Goal: Task Accomplishment & Management: Complete application form

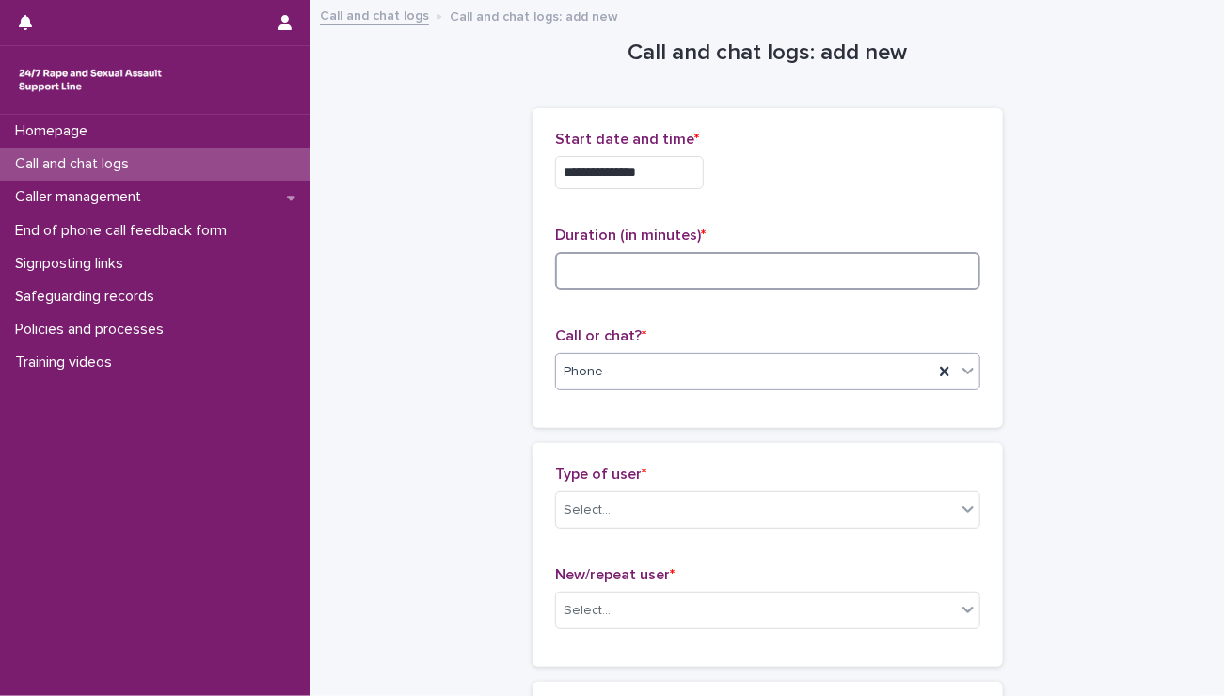
click at [641, 273] on input at bounding box center [767, 271] width 425 height 38
type input "**"
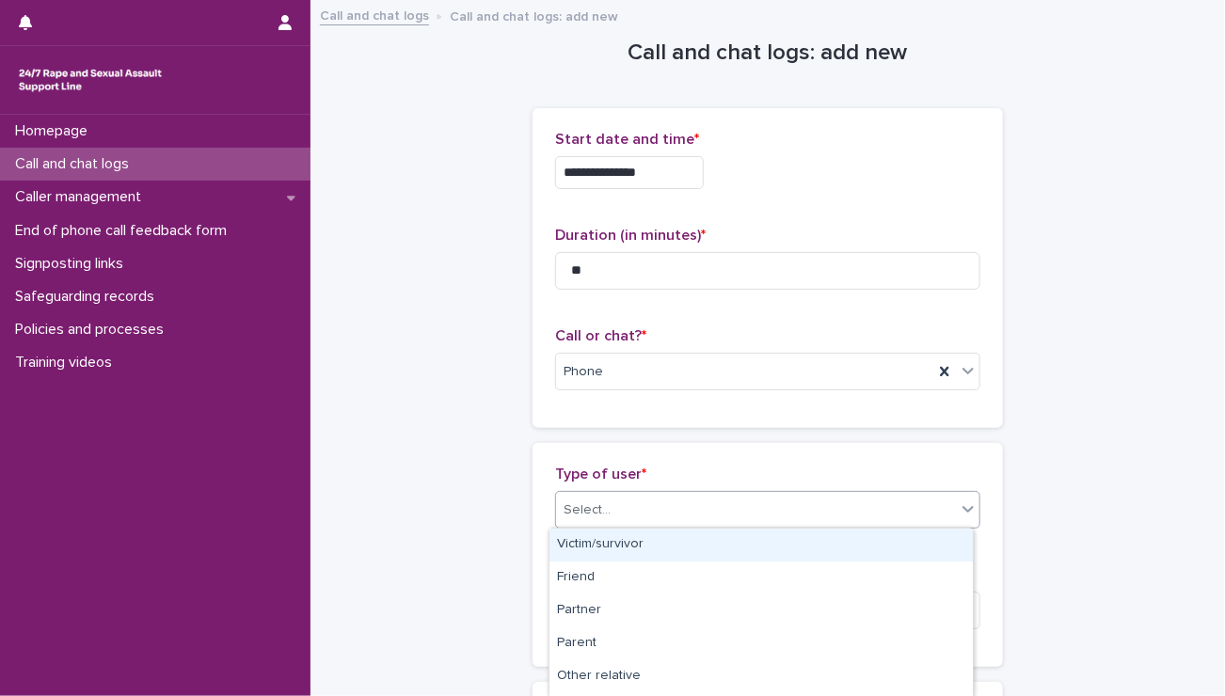
click at [713, 509] on div "Select..." at bounding box center [756, 510] width 400 height 31
click at [623, 545] on div "Victim/survivor" at bounding box center [760, 545] width 423 height 33
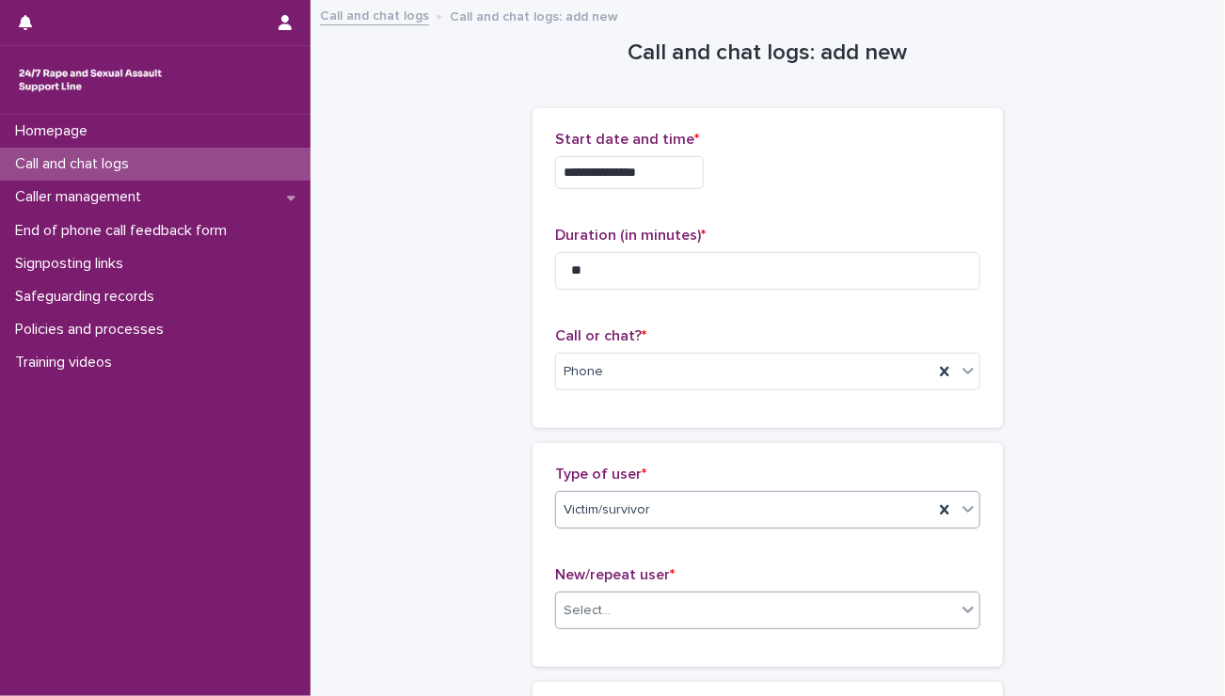
click at [620, 608] on div "Select..." at bounding box center [756, 610] width 400 height 31
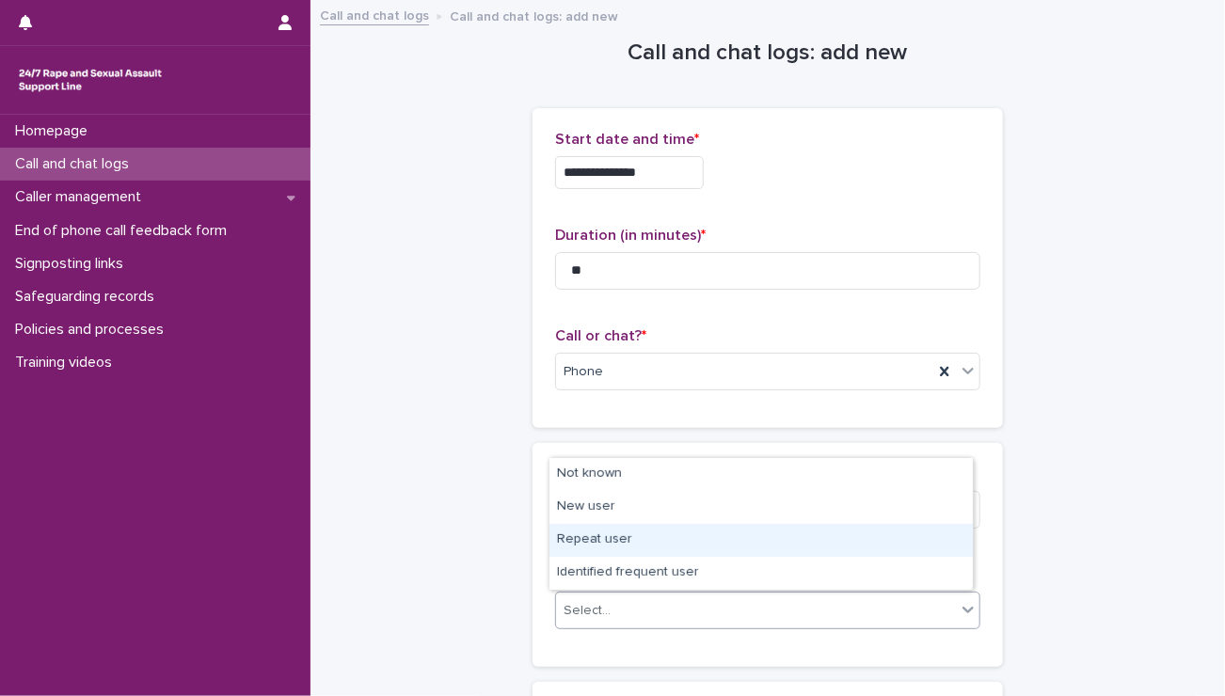
click at [593, 543] on div "Repeat user" at bounding box center [760, 540] width 423 height 33
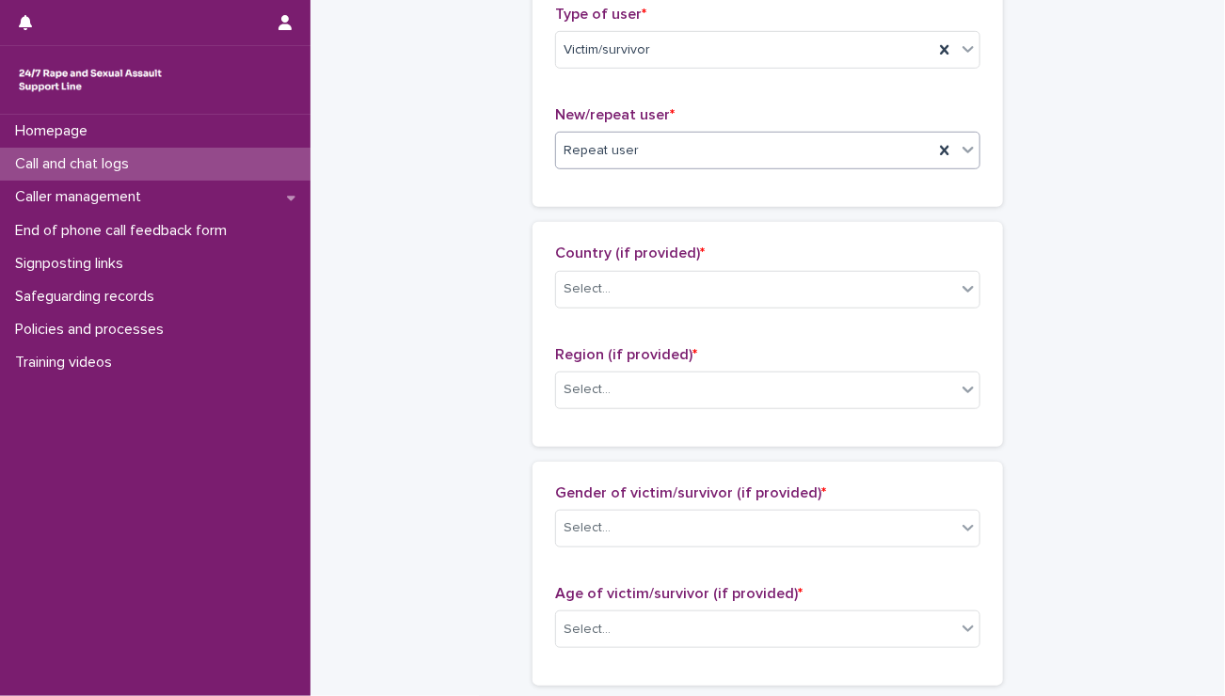
scroll to position [448, 0]
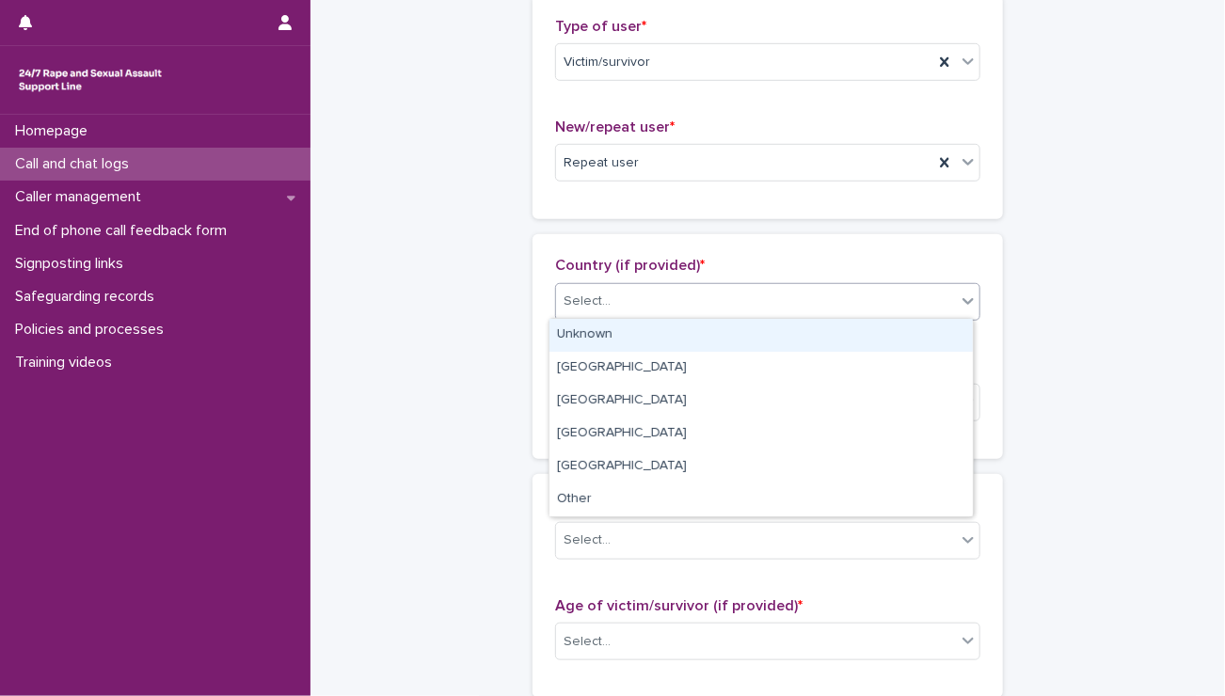
click at [586, 283] on div "Select..." at bounding box center [767, 302] width 425 height 38
click at [565, 332] on div "Unknown" at bounding box center [760, 335] width 423 height 33
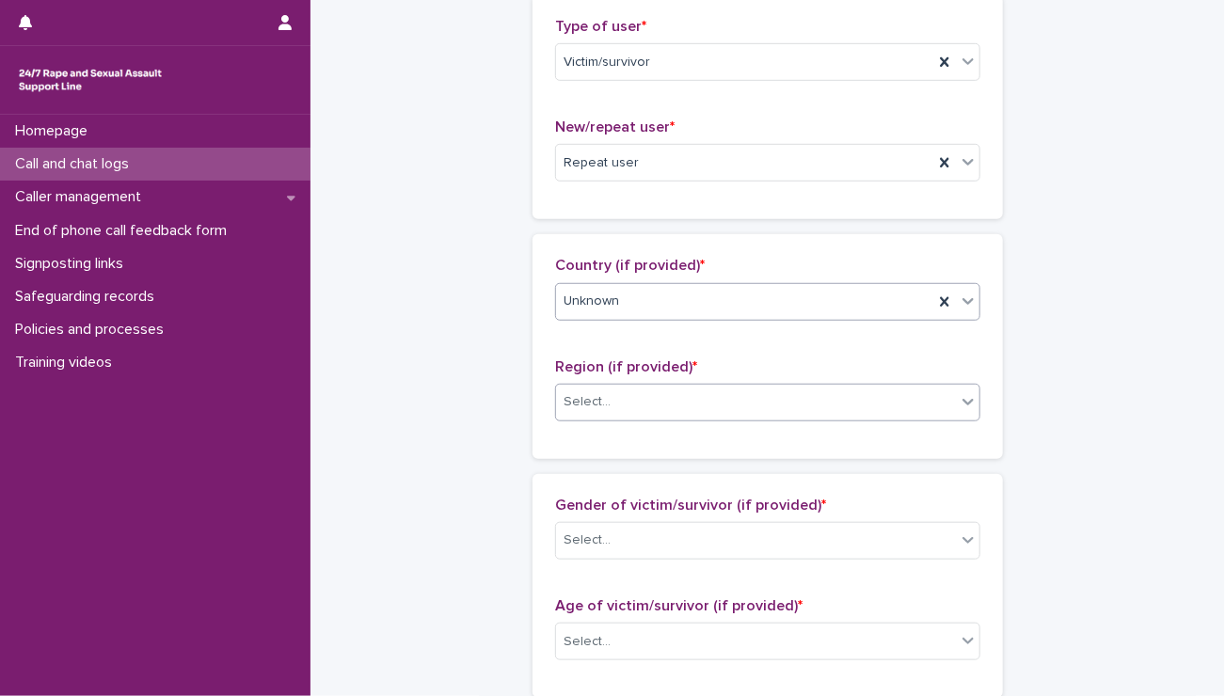
click at [587, 409] on div "Select..." at bounding box center [586, 402] width 47 height 20
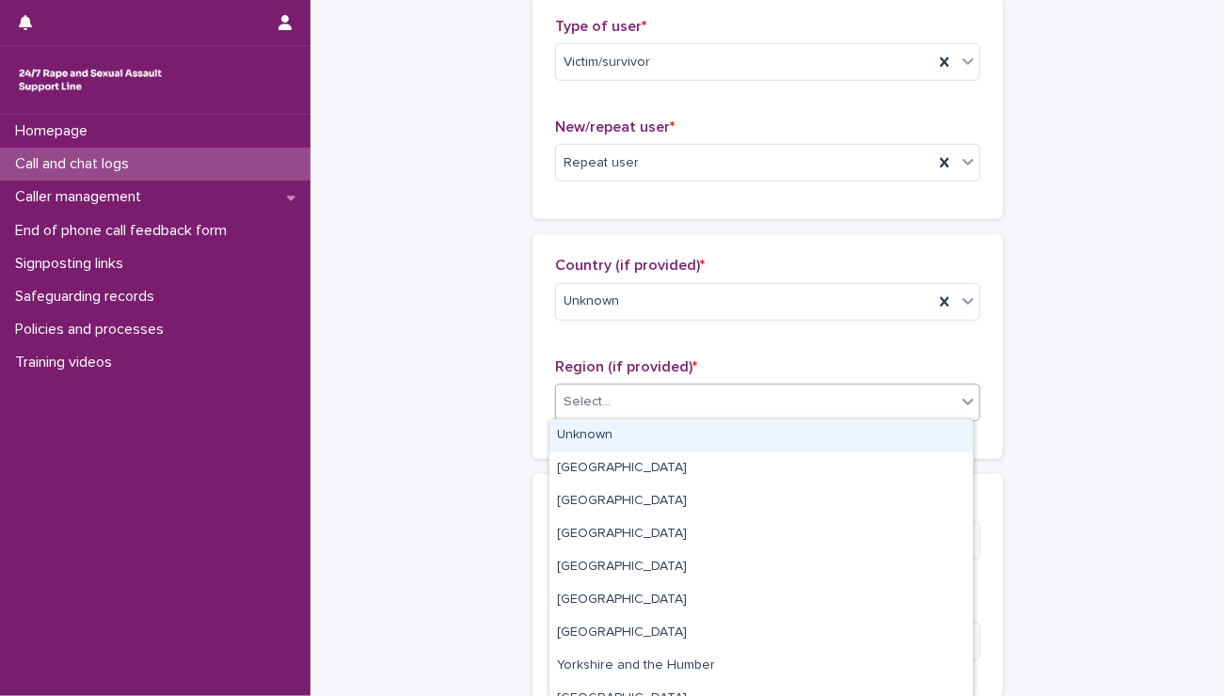
click at [586, 433] on div "Unknown" at bounding box center [760, 435] width 423 height 33
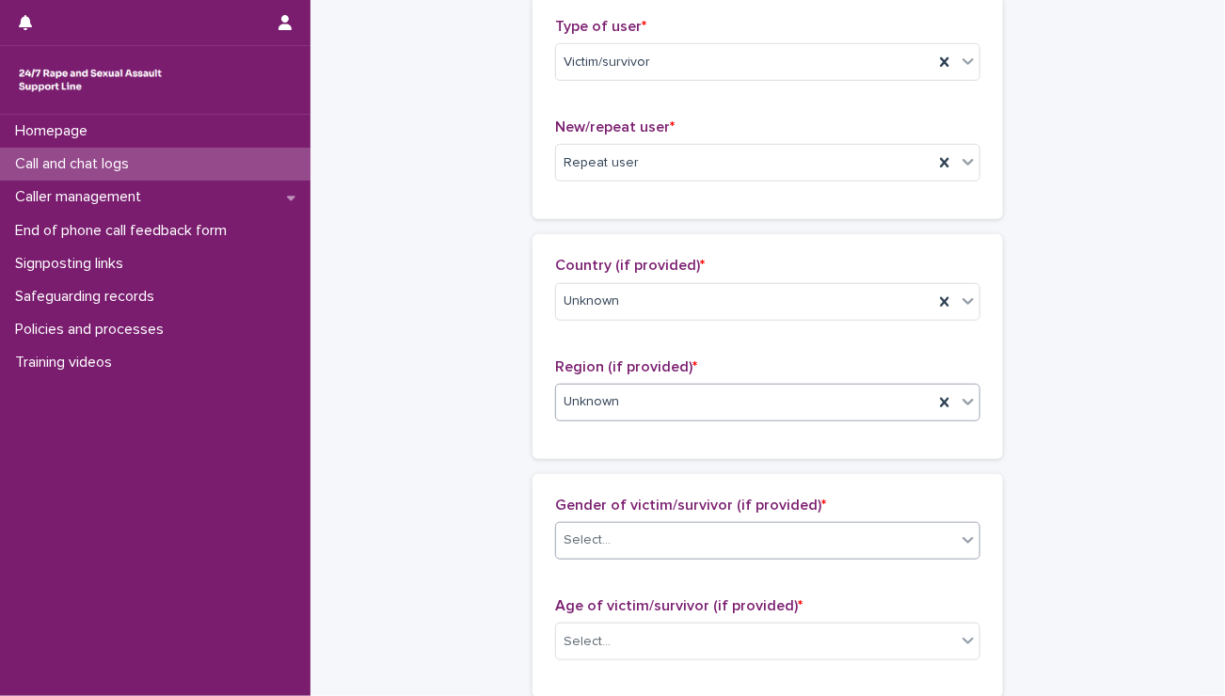
click at [597, 541] on div "Select..." at bounding box center [586, 540] width 47 height 20
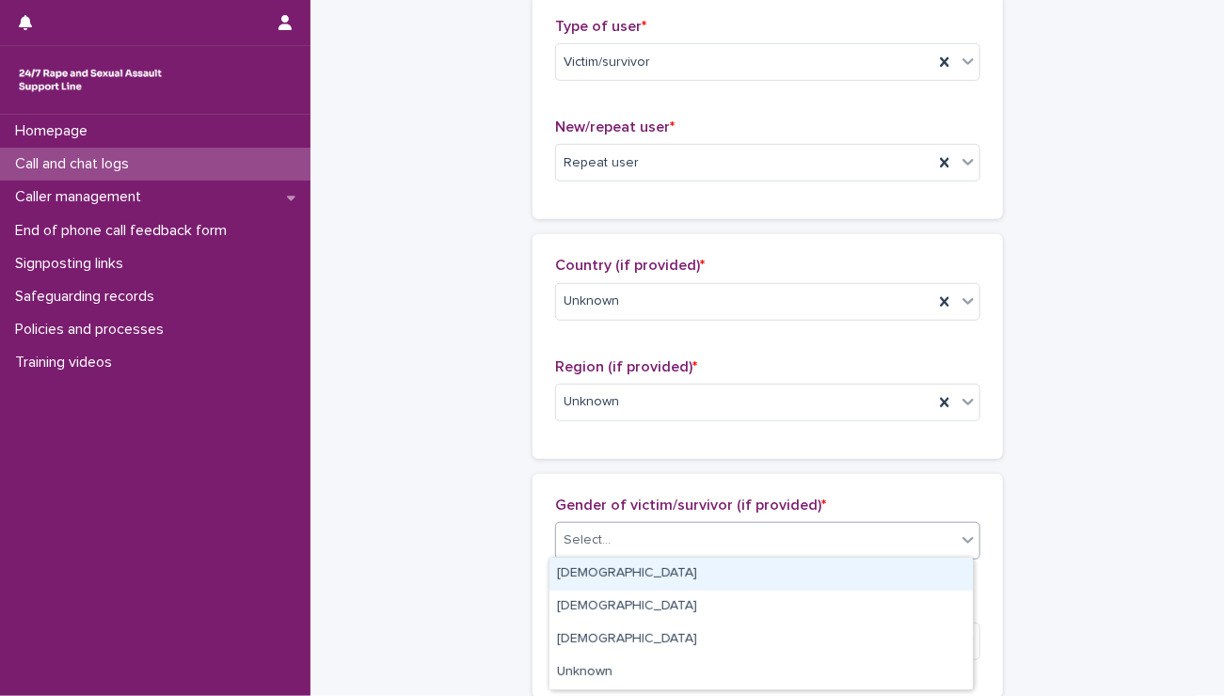
click at [566, 578] on div "[DEMOGRAPHIC_DATA]" at bounding box center [760, 574] width 423 height 33
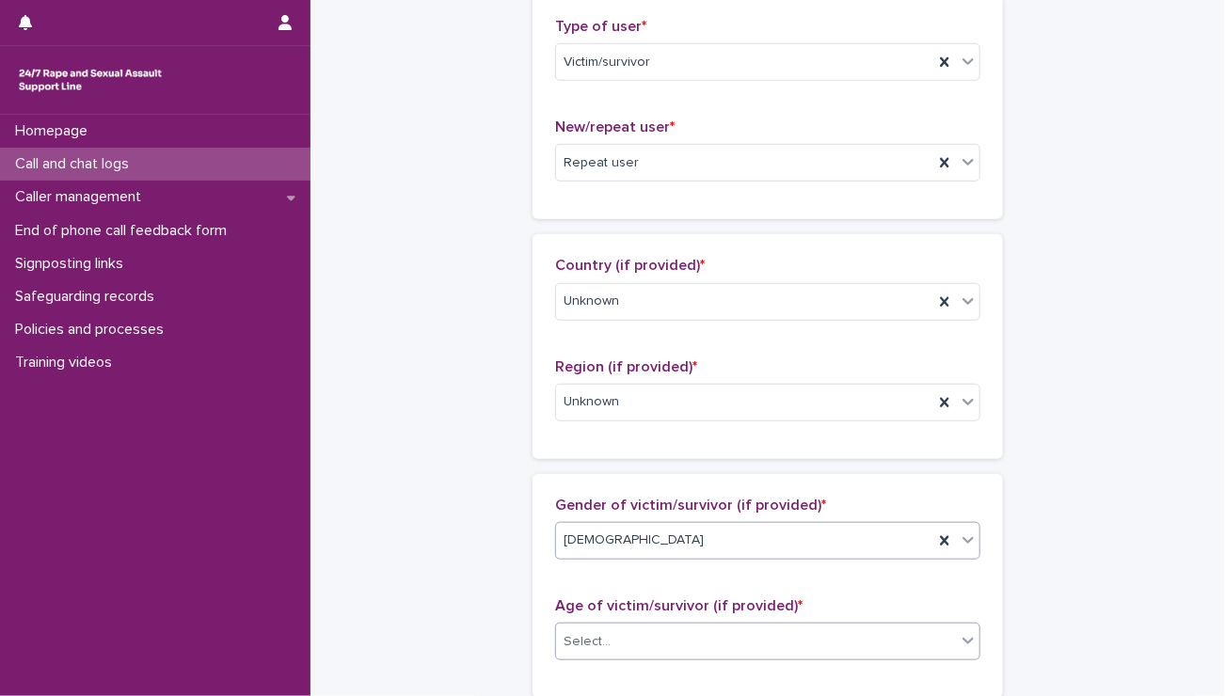
click at [564, 649] on div "Select..." at bounding box center [756, 641] width 400 height 31
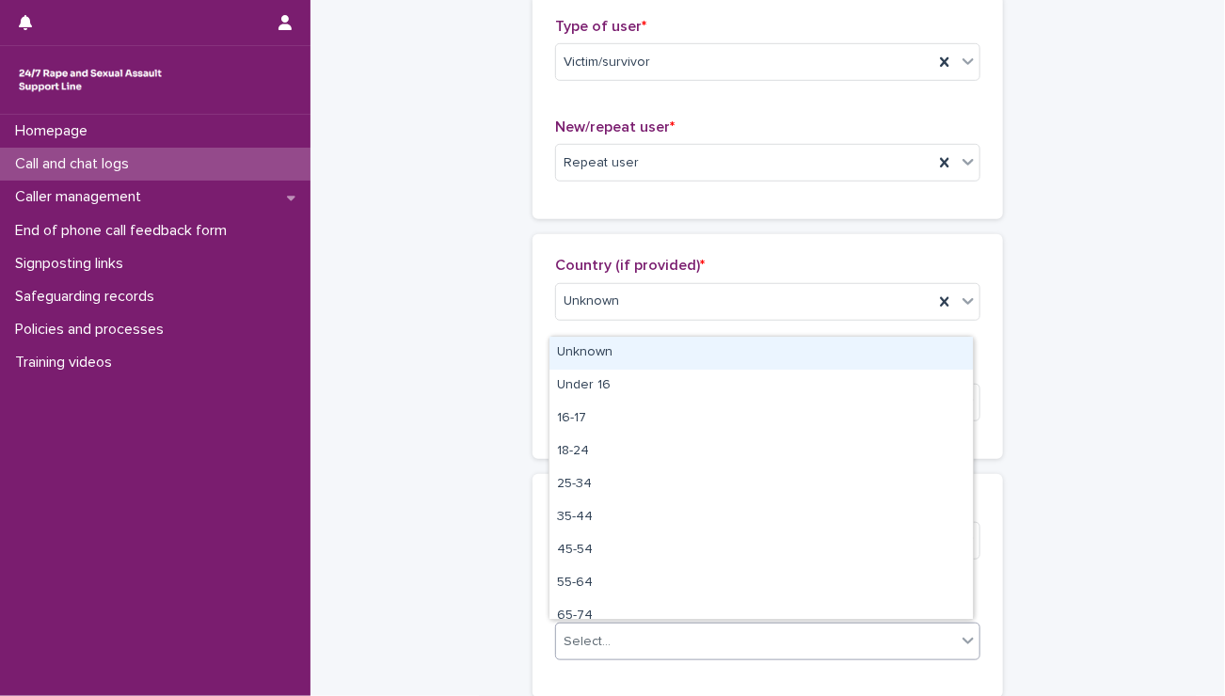
click at [587, 352] on div "Unknown" at bounding box center [760, 353] width 423 height 33
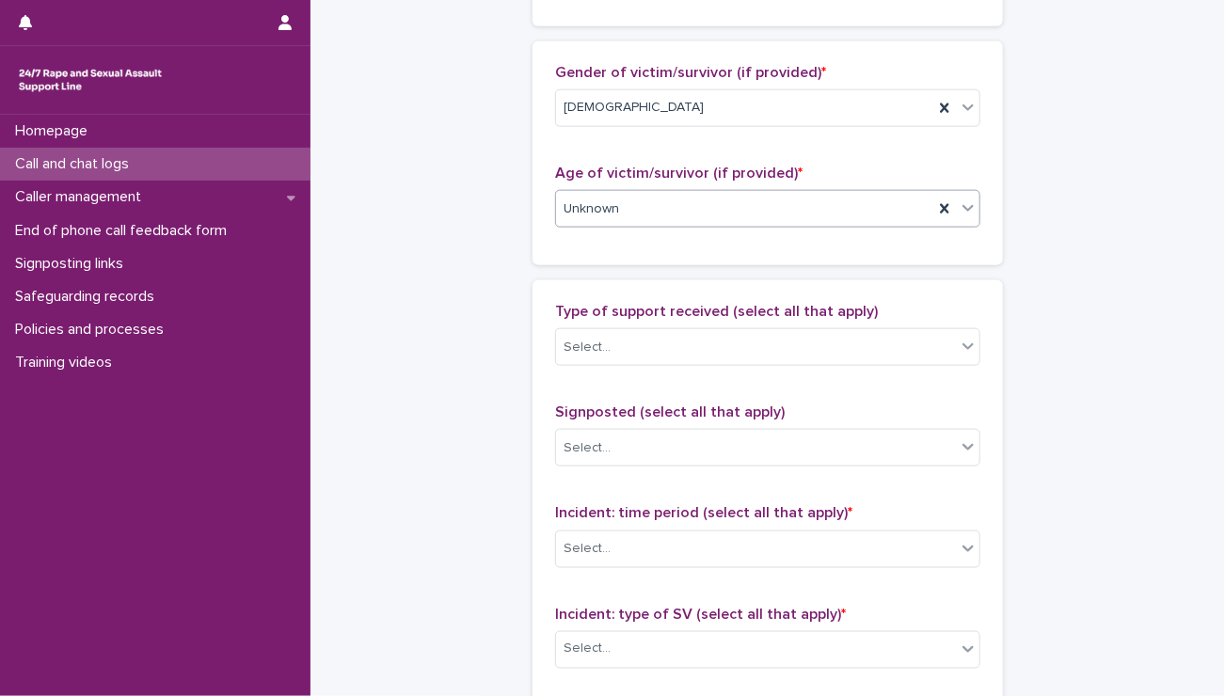
scroll to position [888, 0]
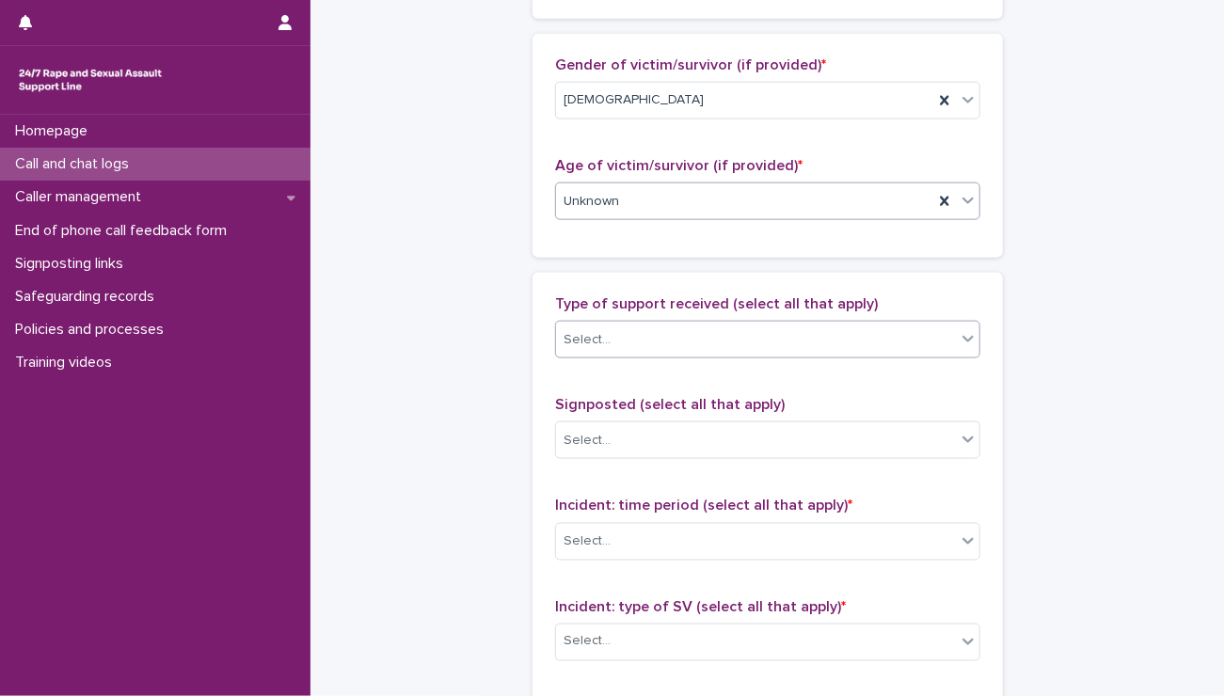
click at [593, 340] on div "Select..." at bounding box center [586, 340] width 47 height 20
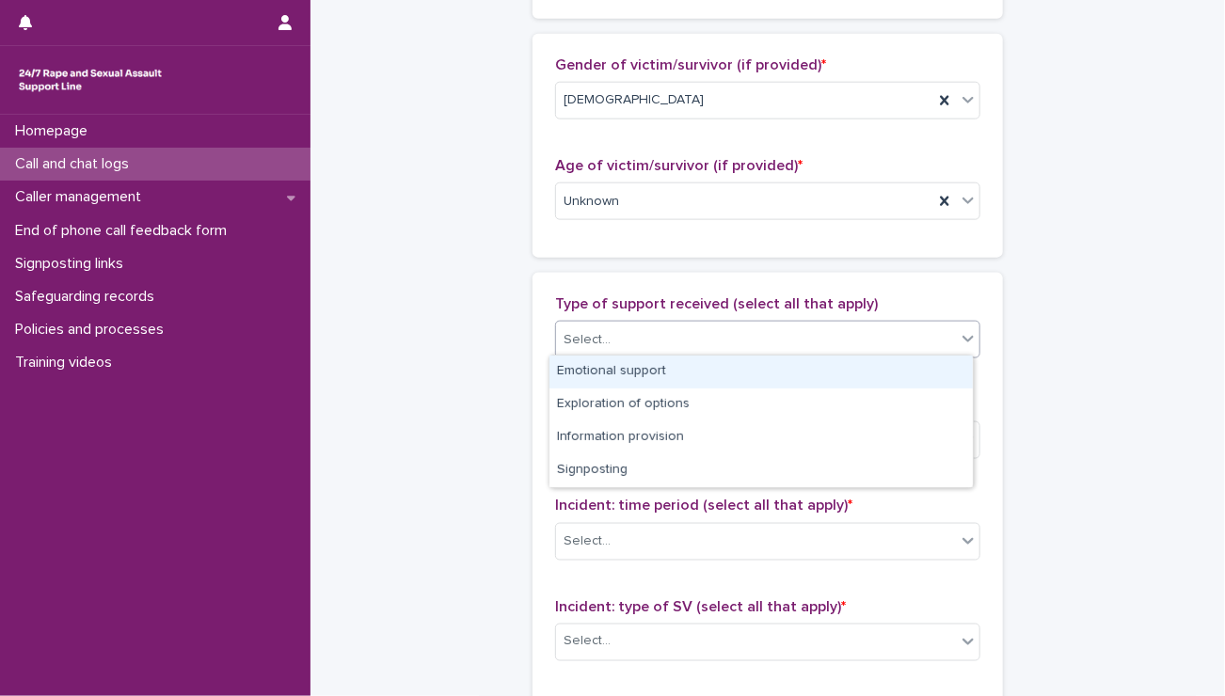
click at [591, 375] on div "Emotional support" at bounding box center [760, 372] width 423 height 33
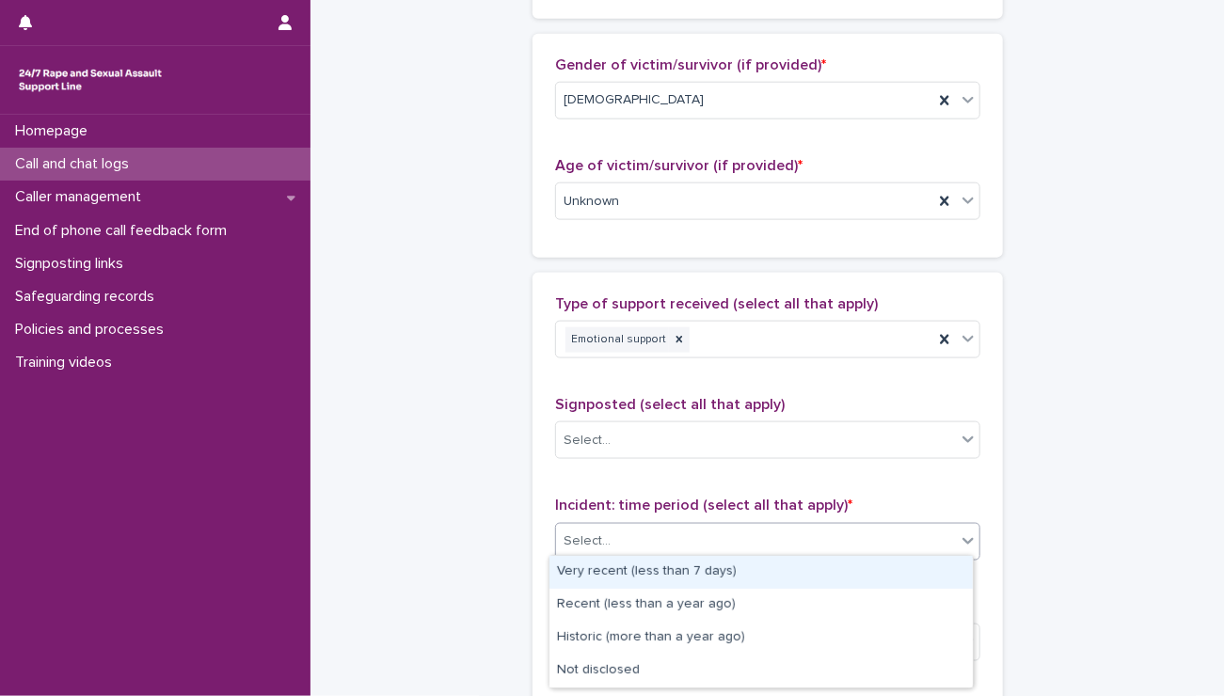
click at [591, 538] on div "Select..." at bounding box center [586, 541] width 47 height 20
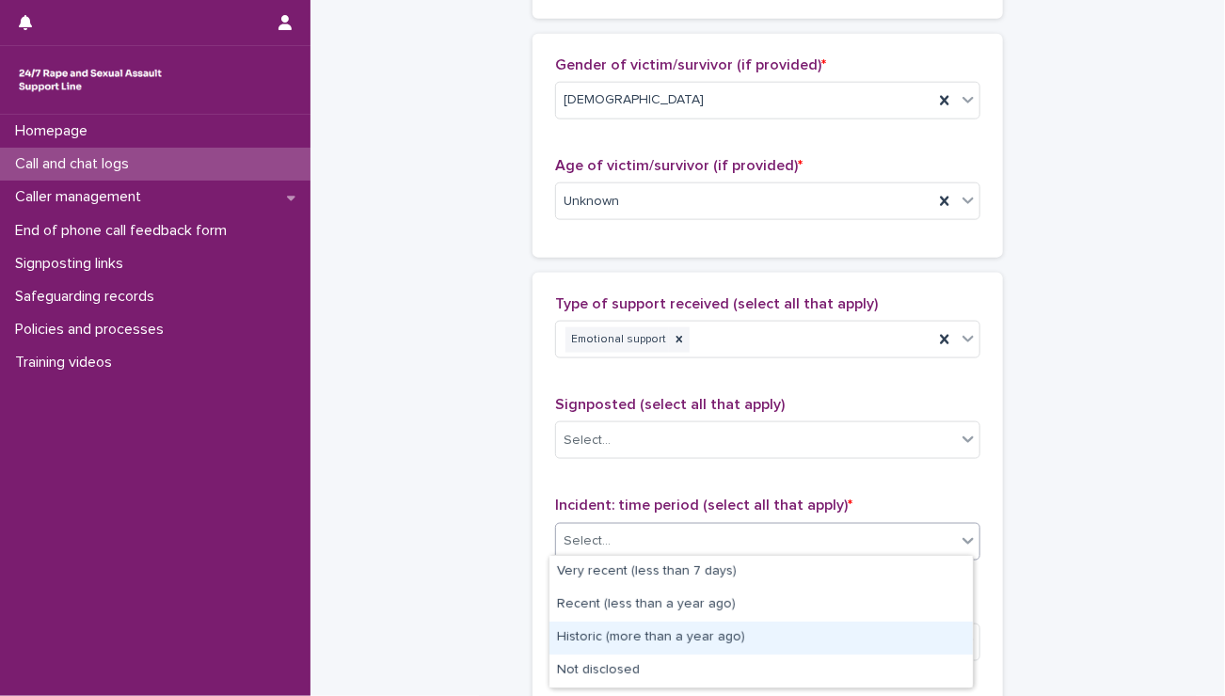
click at [576, 646] on div "Historic (more than a year ago)" at bounding box center [760, 638] width 423 height 33
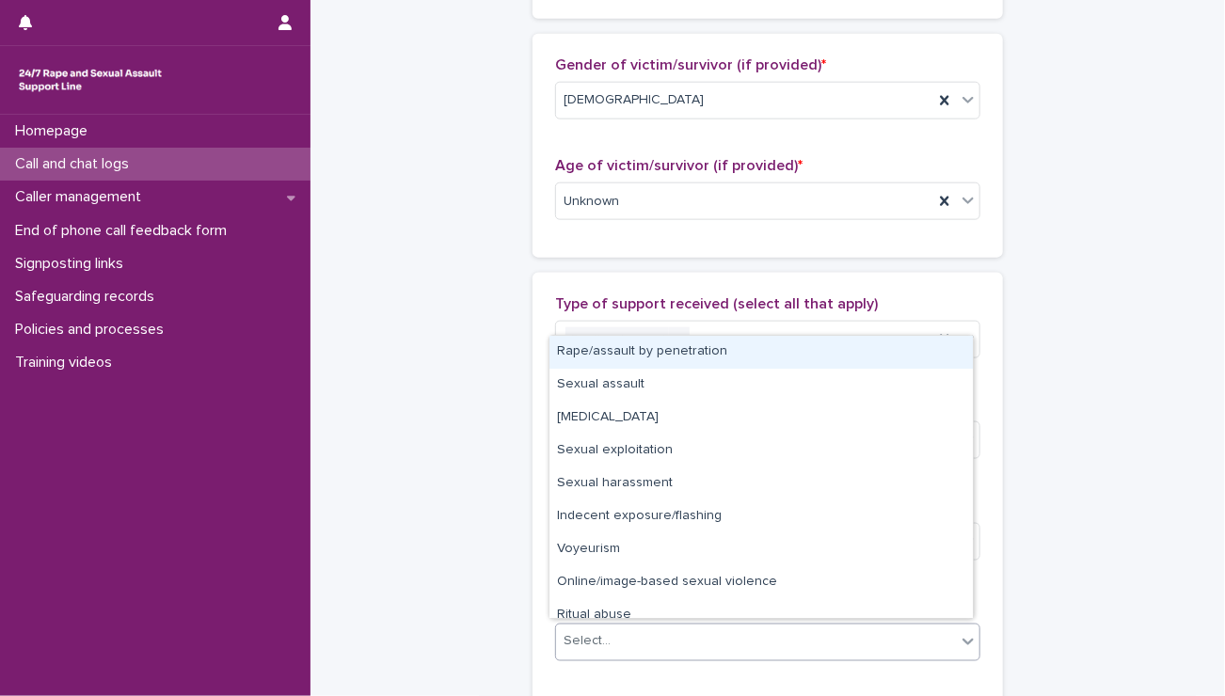
click at [576, 646] on div "Select..." at bounding box center [586, 642] width 47 height 20
click at [559, 356] on div "Rape/assault by penetration" at bounding box center [760, 352] width 423 height 33
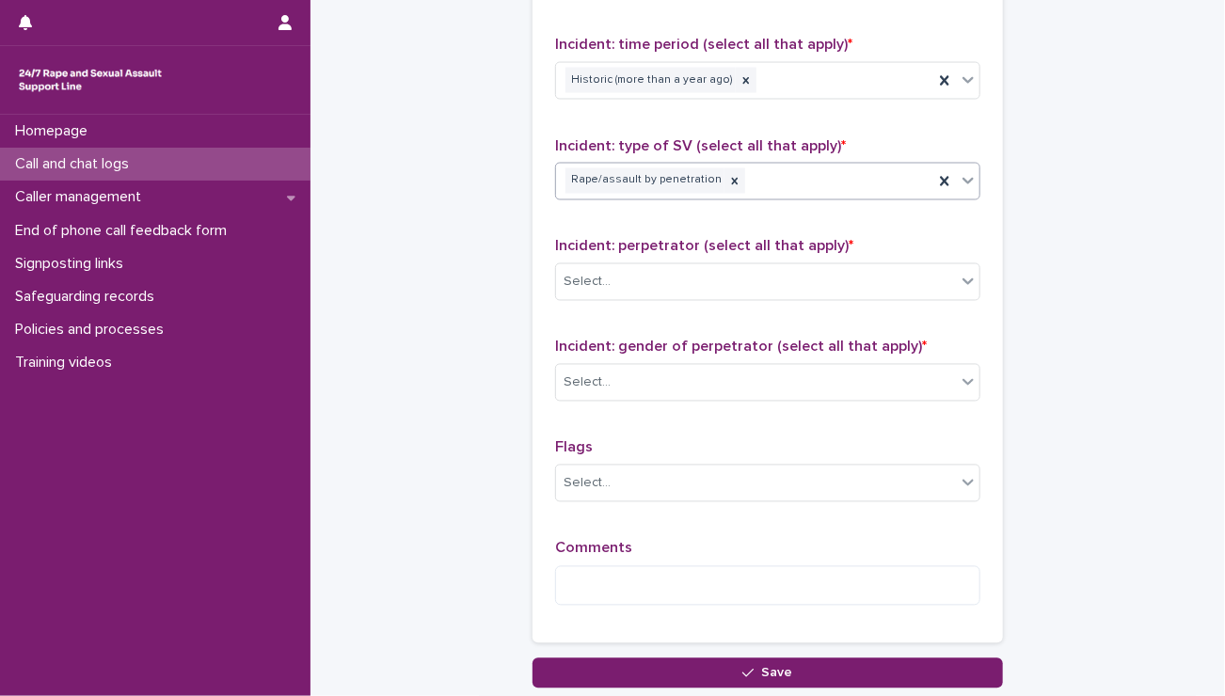
scroll to position [1354, 0]
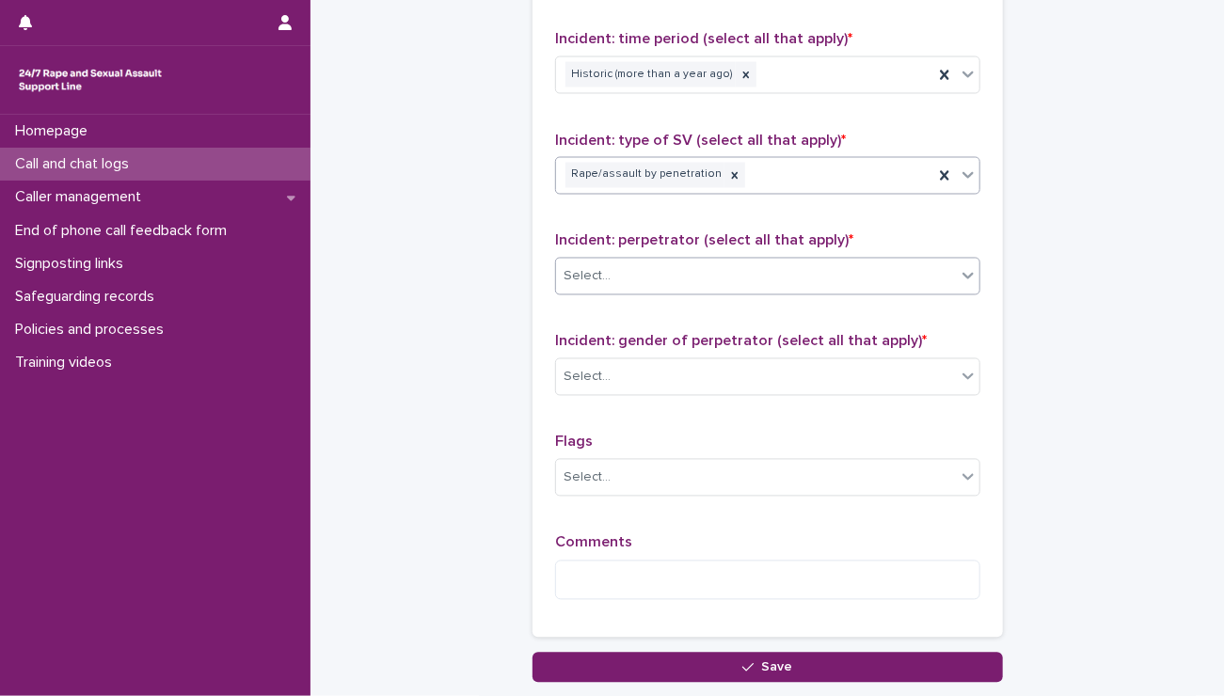
click at [588, 273] on div "Select..." at bounding box center [586, 277] width 47 height 20
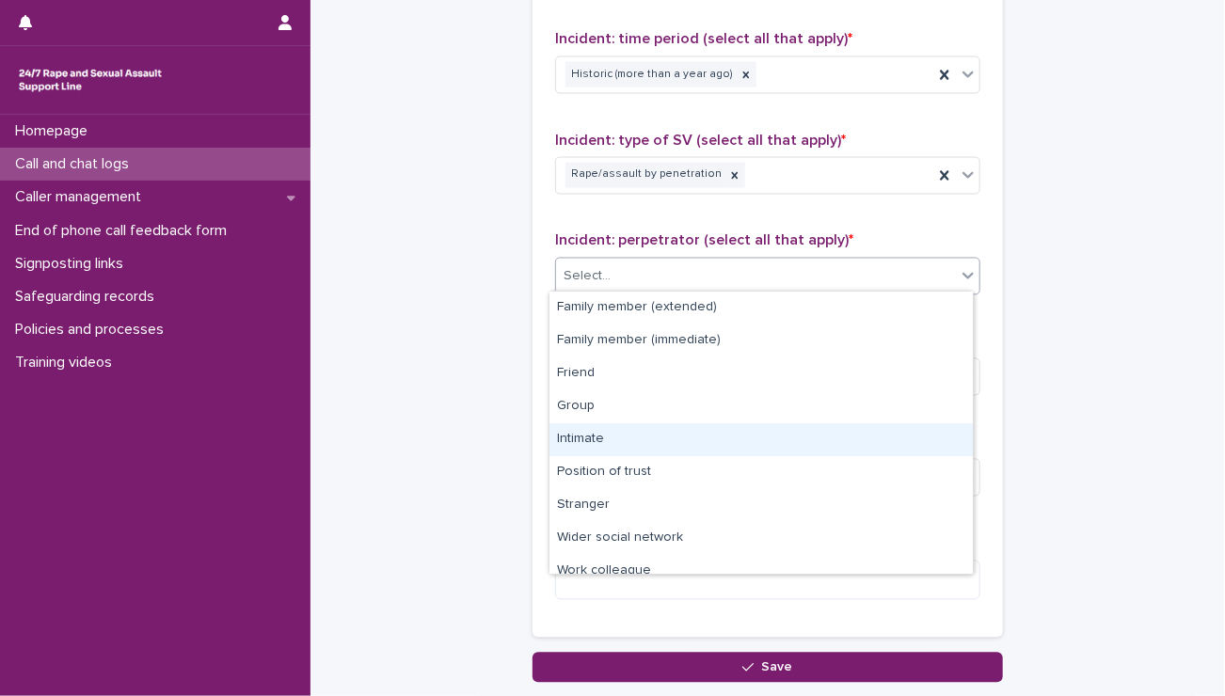
click at [571, 436] on div "Intimate" at bounding box center [760, 439] width 423 height 33
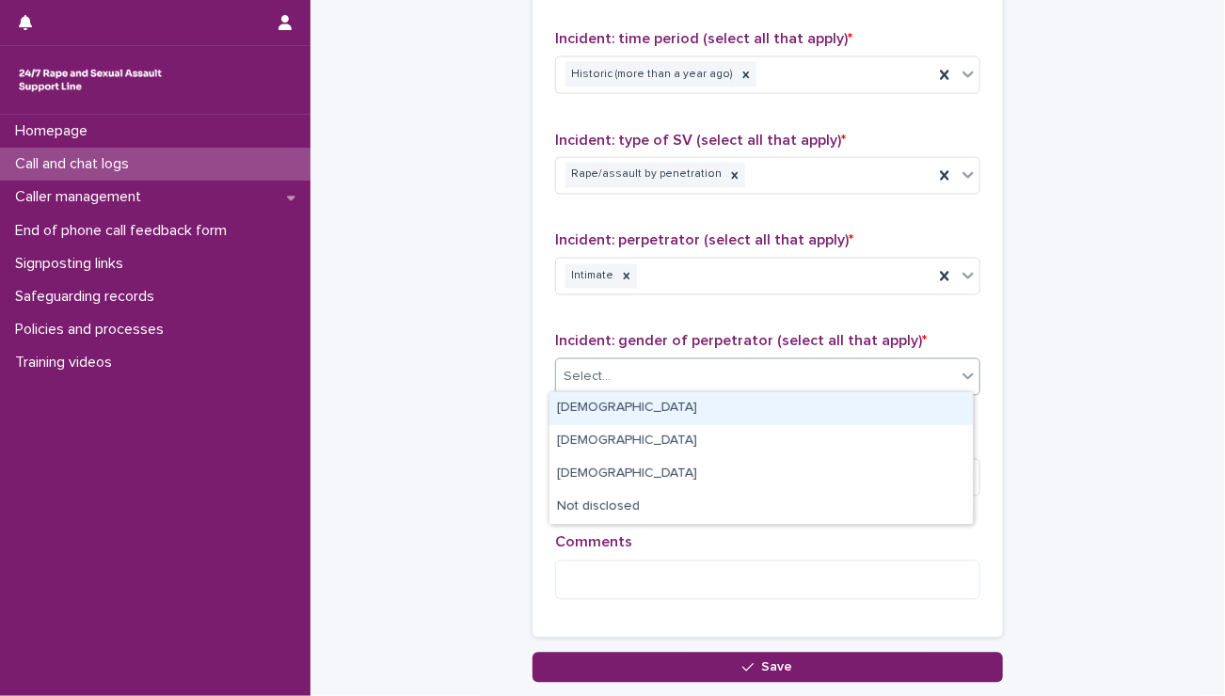
click at [591, 358] on div "Select..." at bounding box center [767, 377] width 425 height 38
click at [572, 404] on div "[DEMOGRAPHIC_DATA]" at bounding box center [760, 408] width 423 height 33
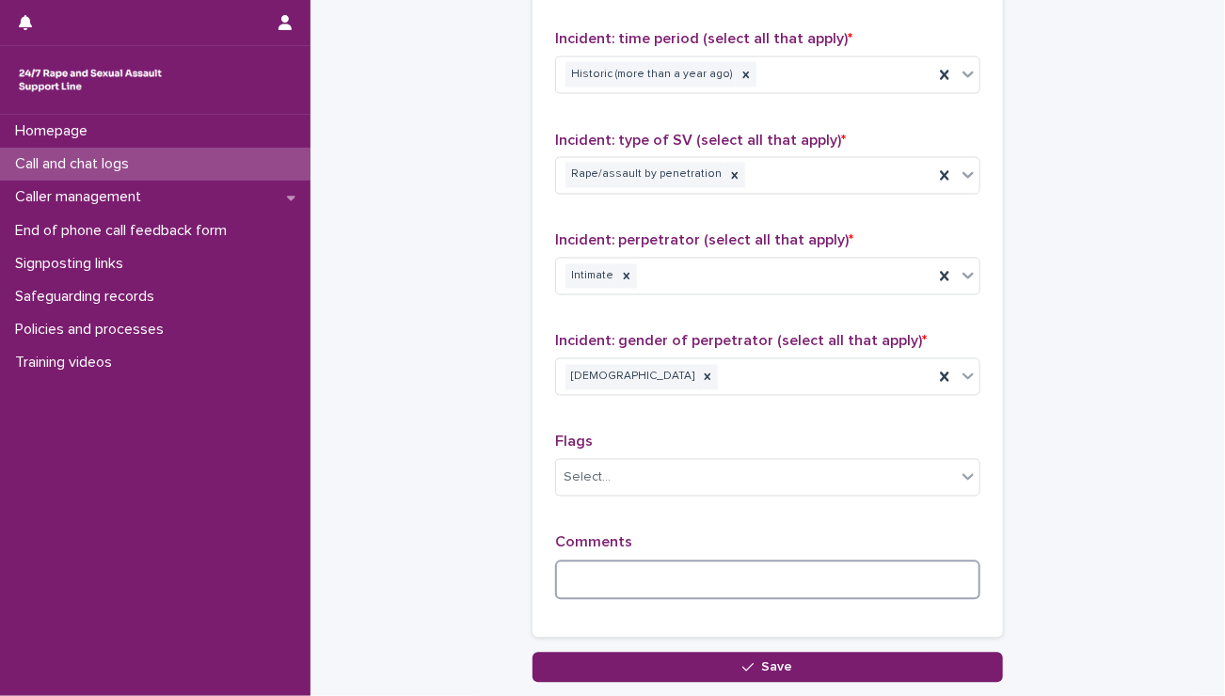
click at [593, 570] on textarea at bounding box center [767, 581] width 425 height 40
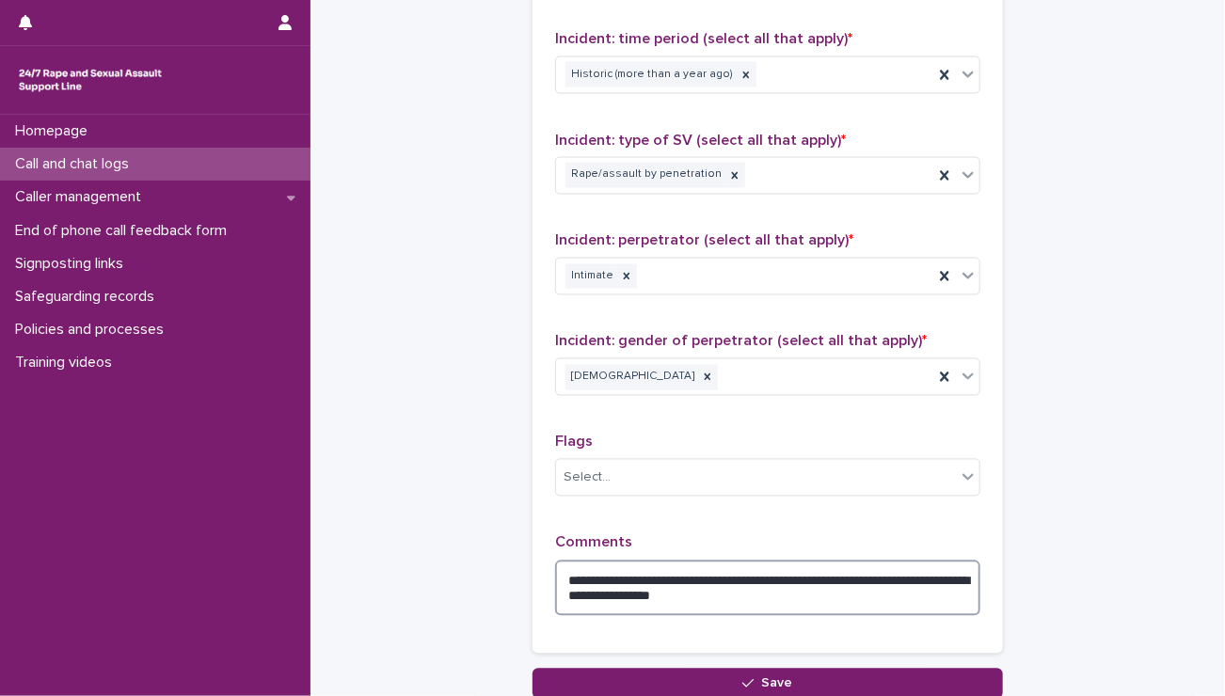
click at [774, 591] on textarea "**********" at bounding box center [767, 589] width 425 height 56
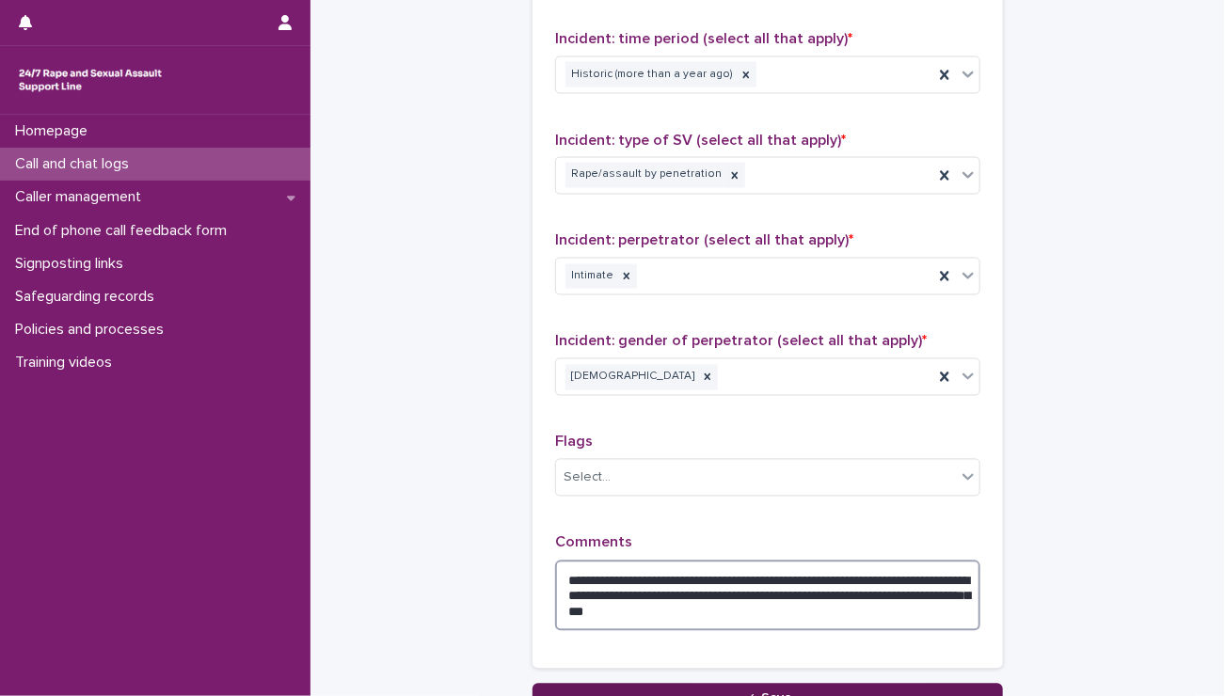
type textarea "**********"
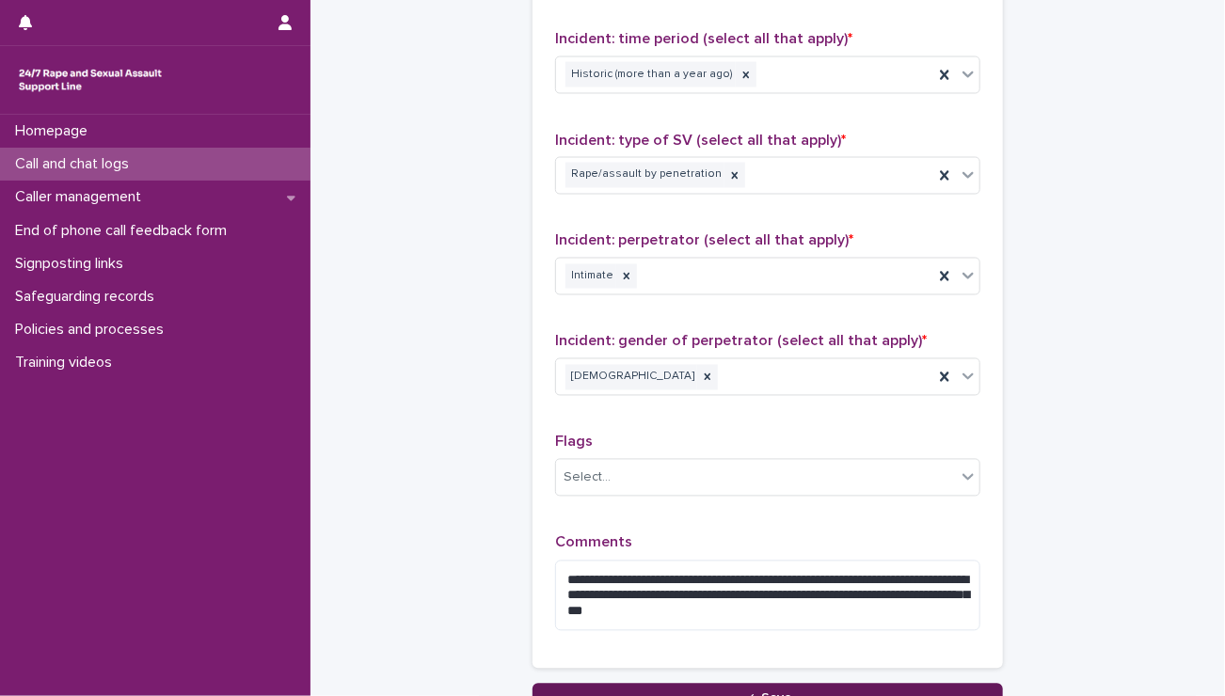
click at [651, 688] on button "Save" at bounding box center [767, 699] width 470 height 30
